Goal: Task Accomplishment & Management: Manage account settings

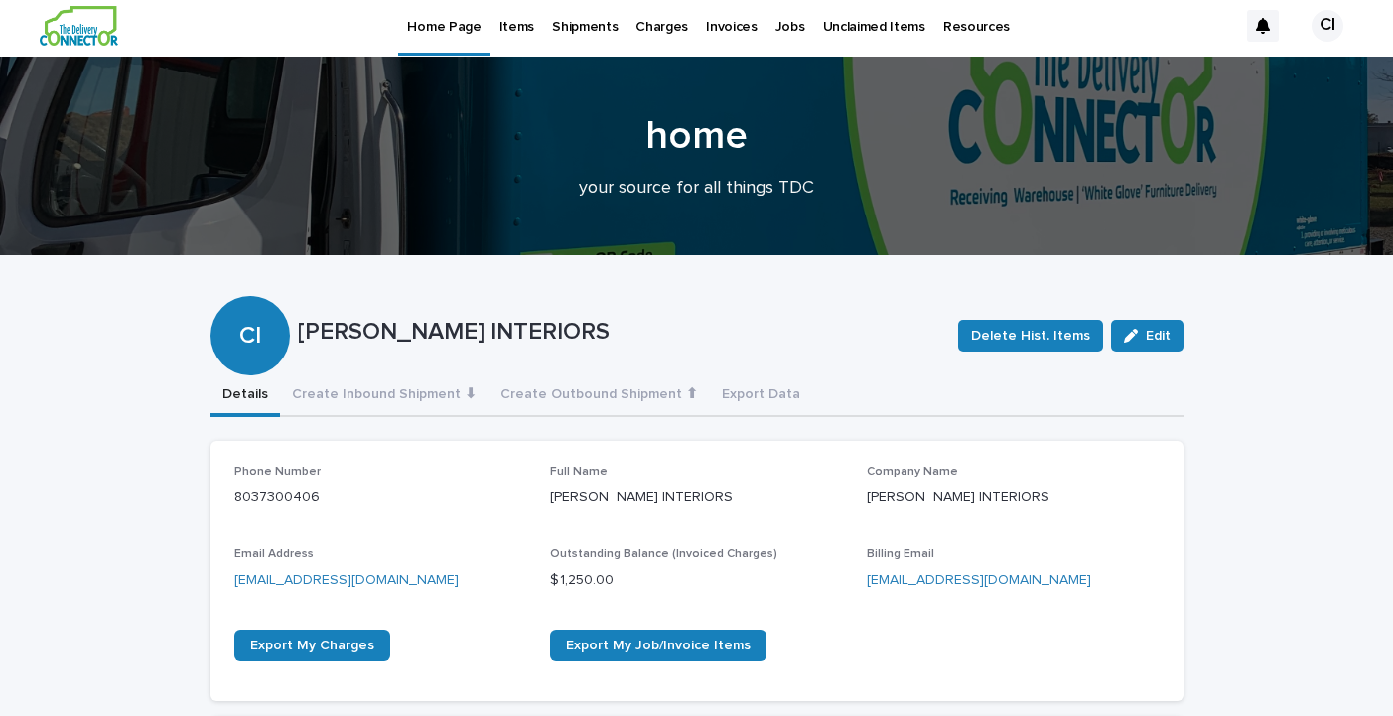
scroll to position [7, 0]
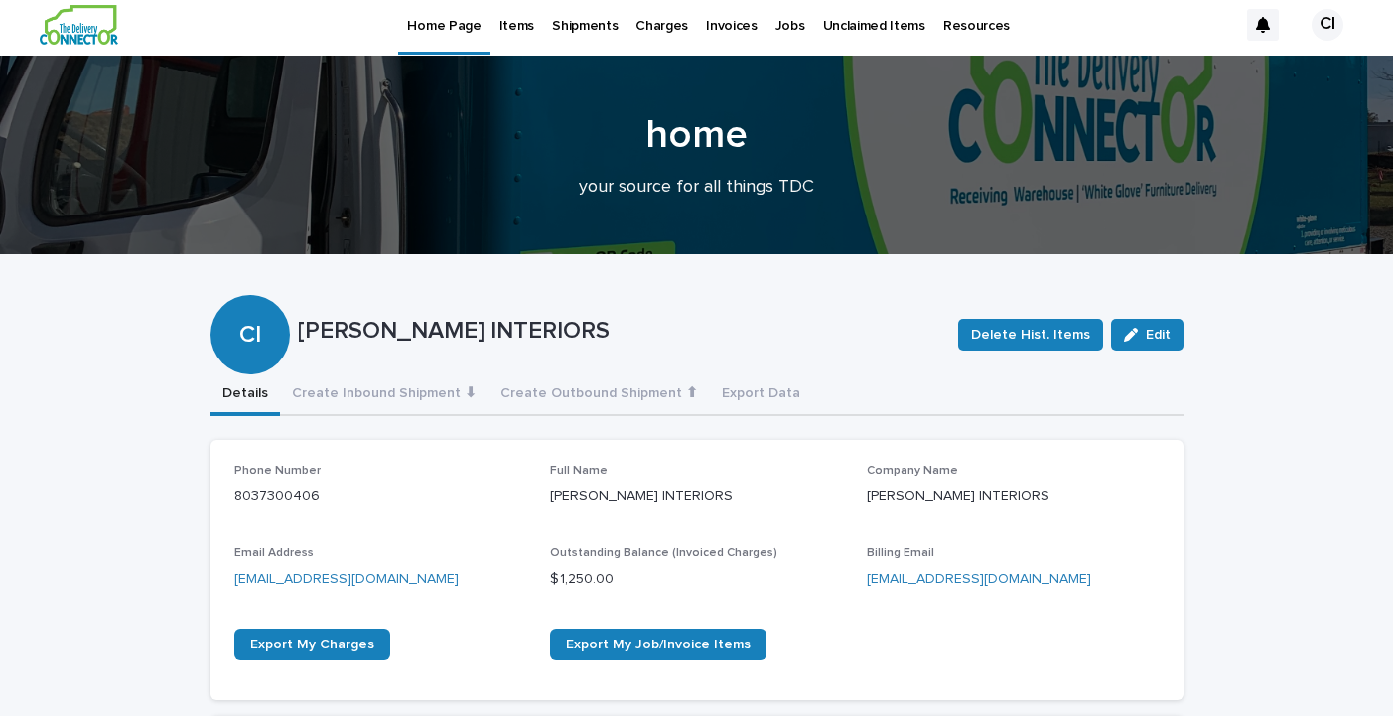
click at [776, 27] on p "Jobs" at bounding box center [791, 14] width 30 height 42
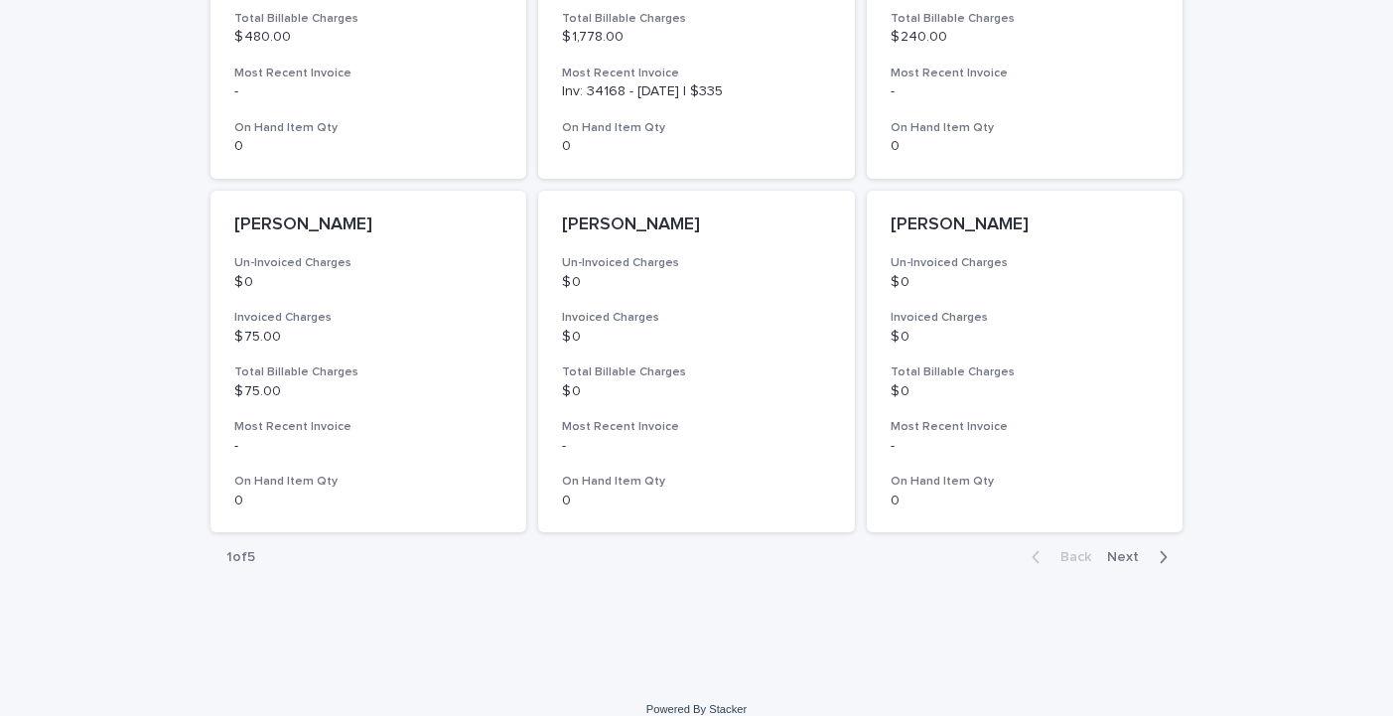
scroll to position [1474, 0]
click at [1124, 549] on button "Next" at bounding box center [1141, 558] width 84 height 18
click at [1124, 551] on span "Next" at bounding box center [1129, 558] width 44 height 14
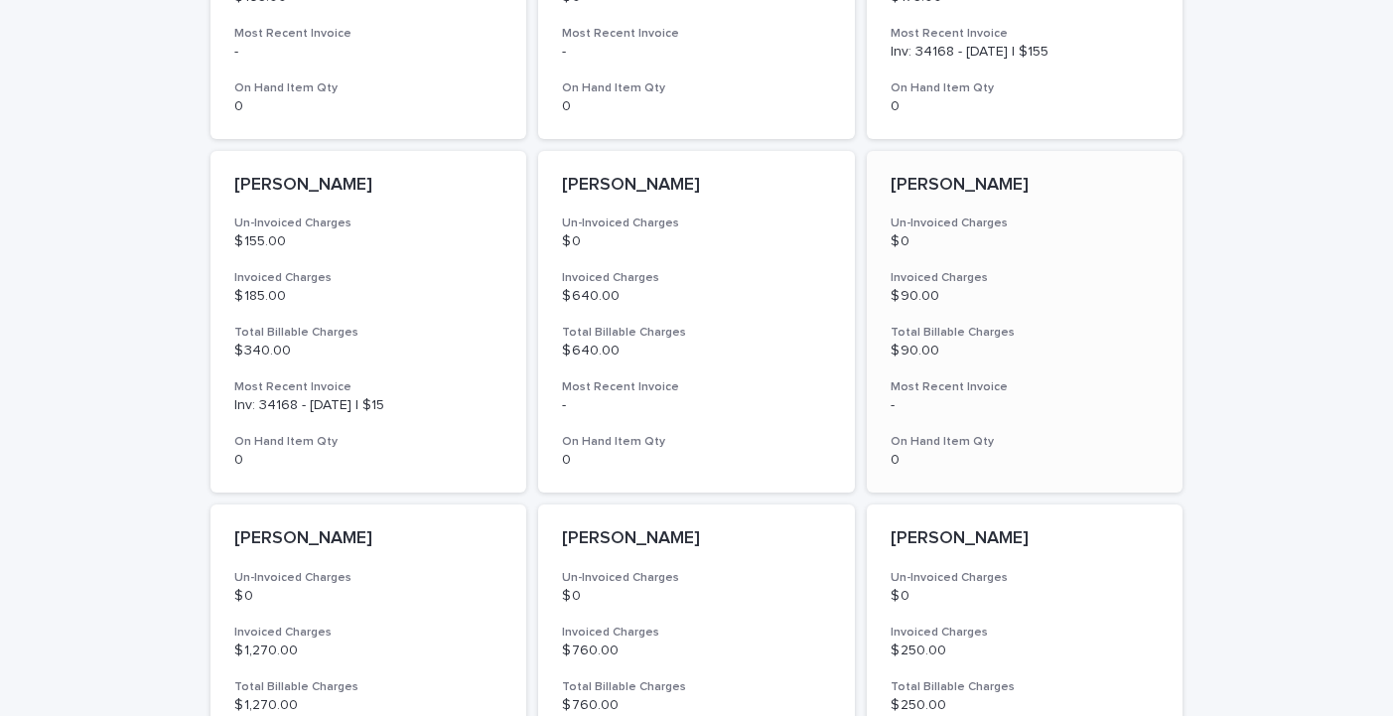
scroll to position [800, 0]
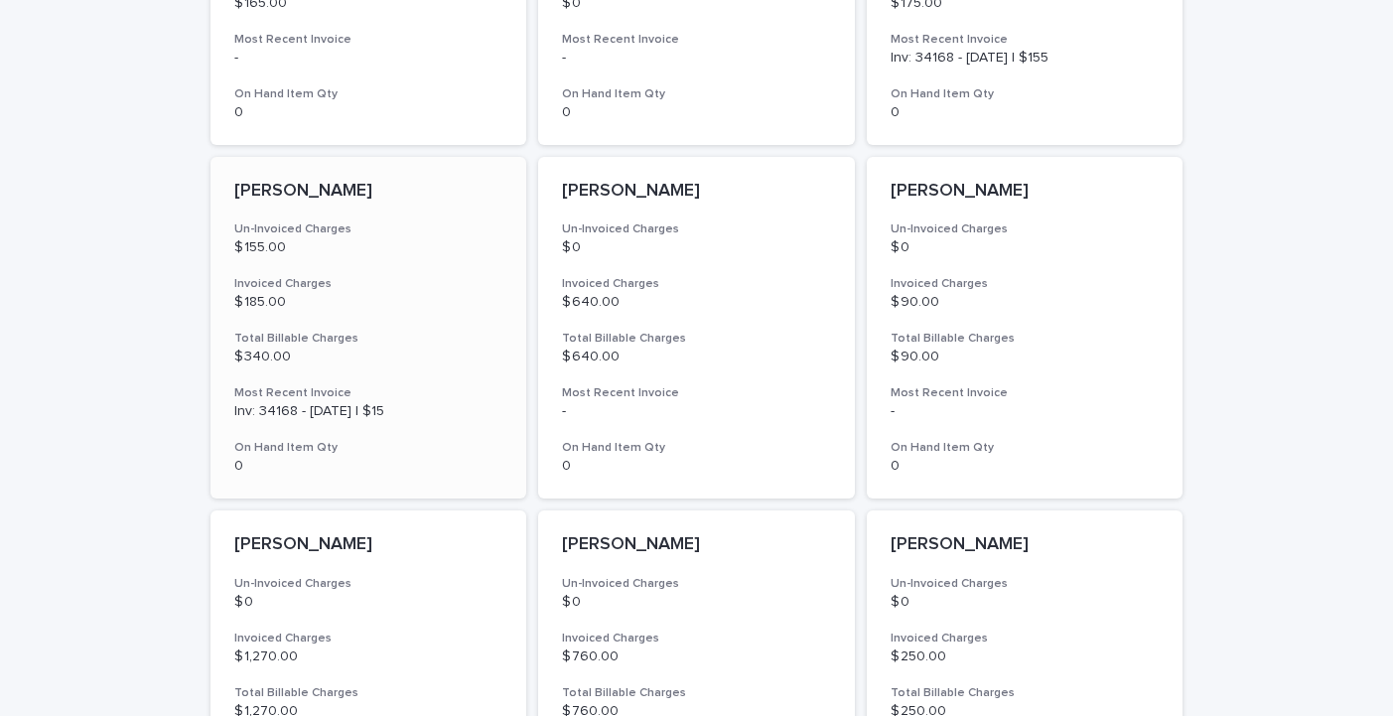
click at [267, 189] on p "[PERSON_NAME]" at bounding box center [368, 192] width 269 height 22
